Goal: Check status: Check status

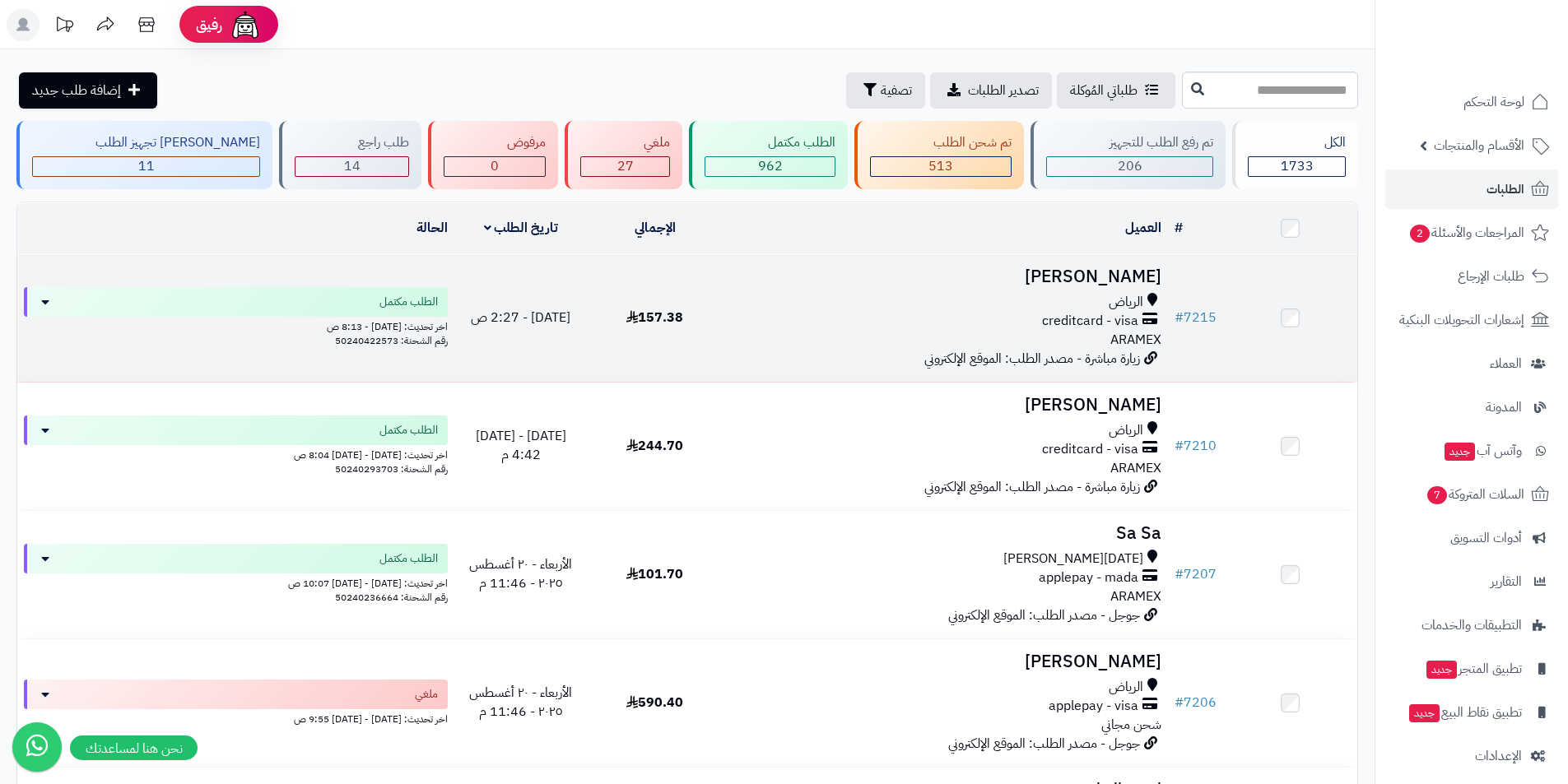
click at [1077, 267] on h3 "Abdullah Abdulaziz" at bounding box center [944, 277] width 433 height 19
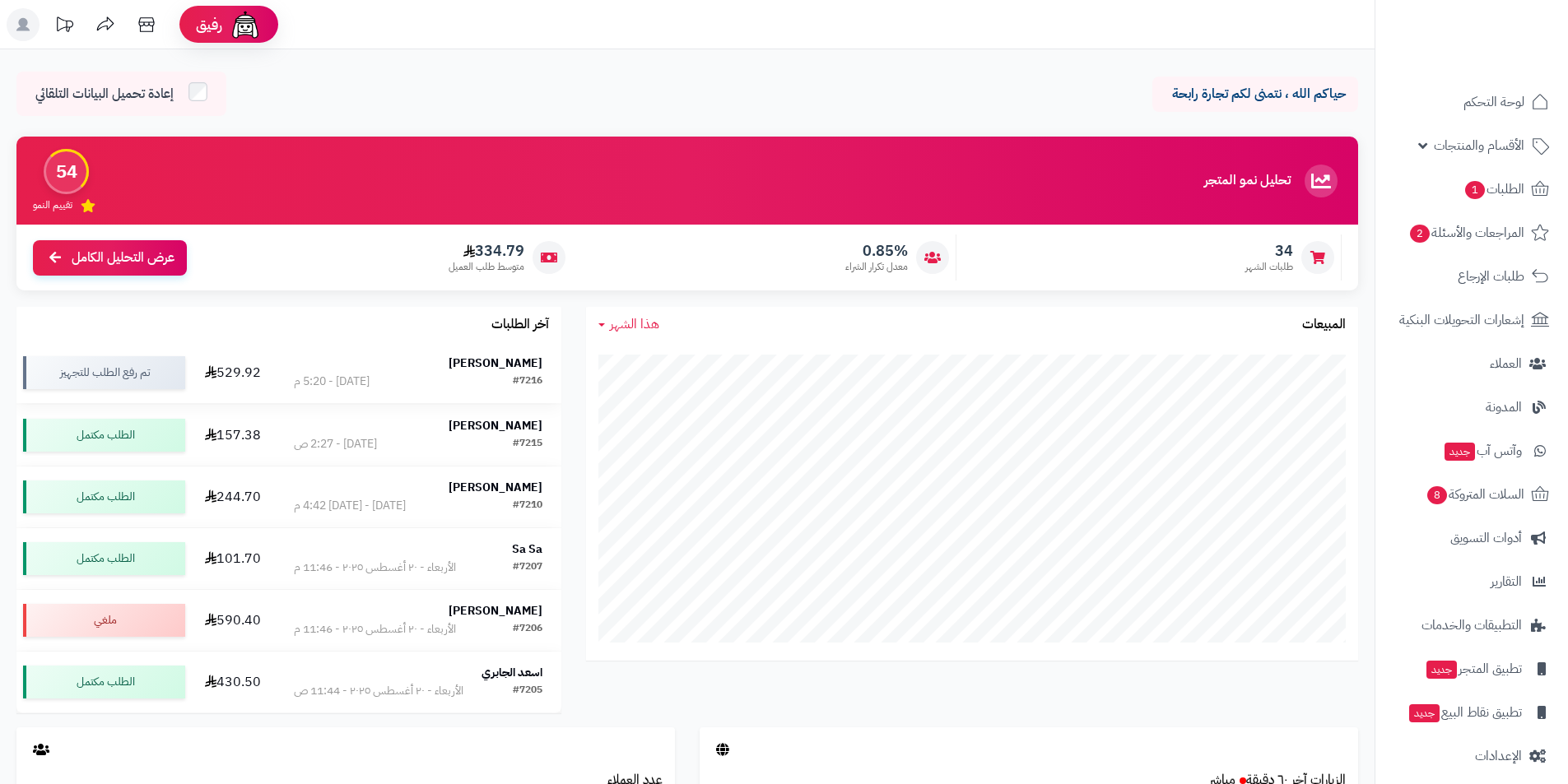
click at [489, 361] on strong "Omar Alsubhi" at bounding box center [495, 362] width 94 height 17
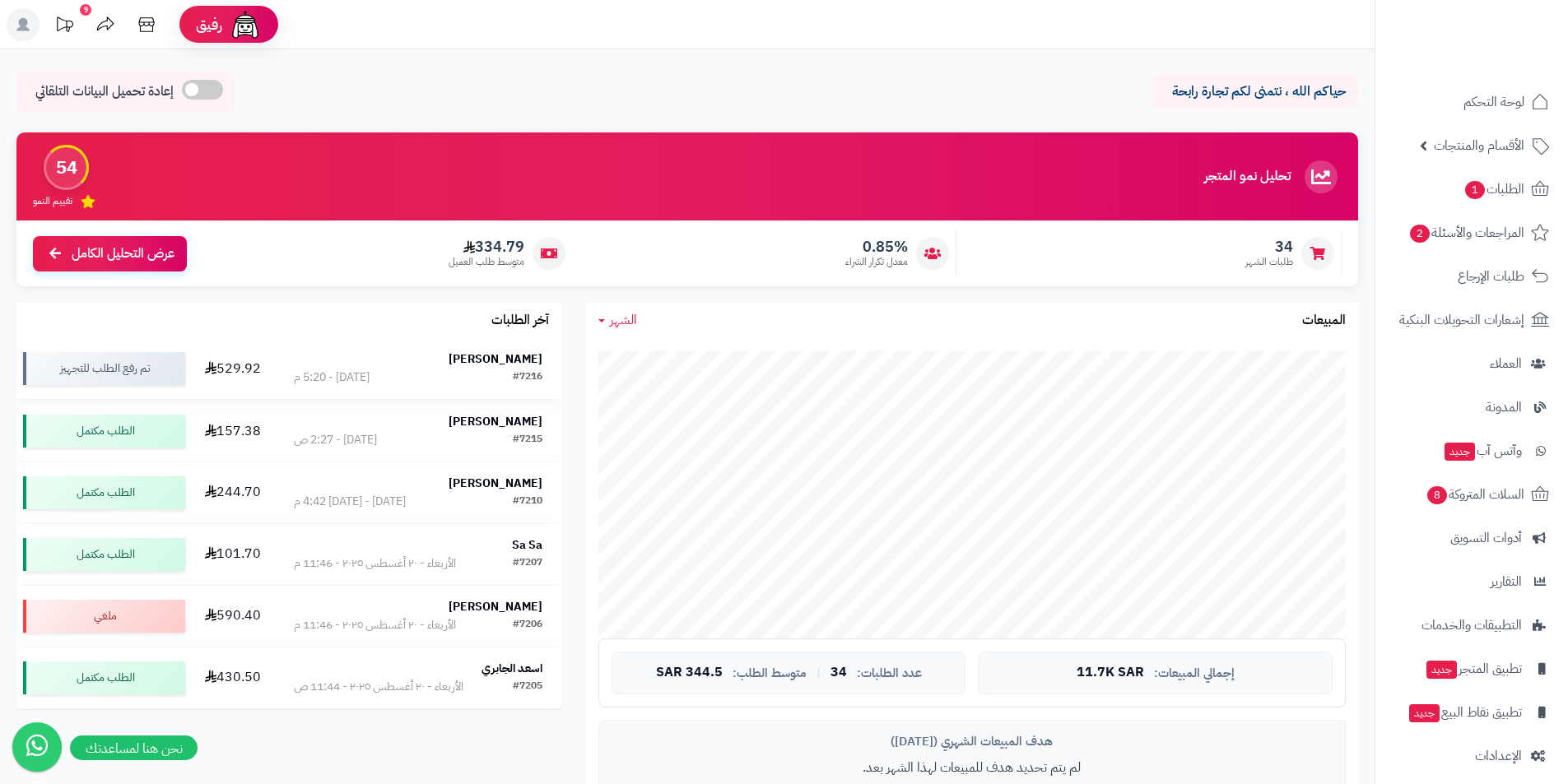
click at [544, 359] on td "Omar Alsubhi #7216 اليوم - 5:20 م" at bounding box center [418, 368] width 287 height 61
